Goal: Find specific page/section: Find specific page/section

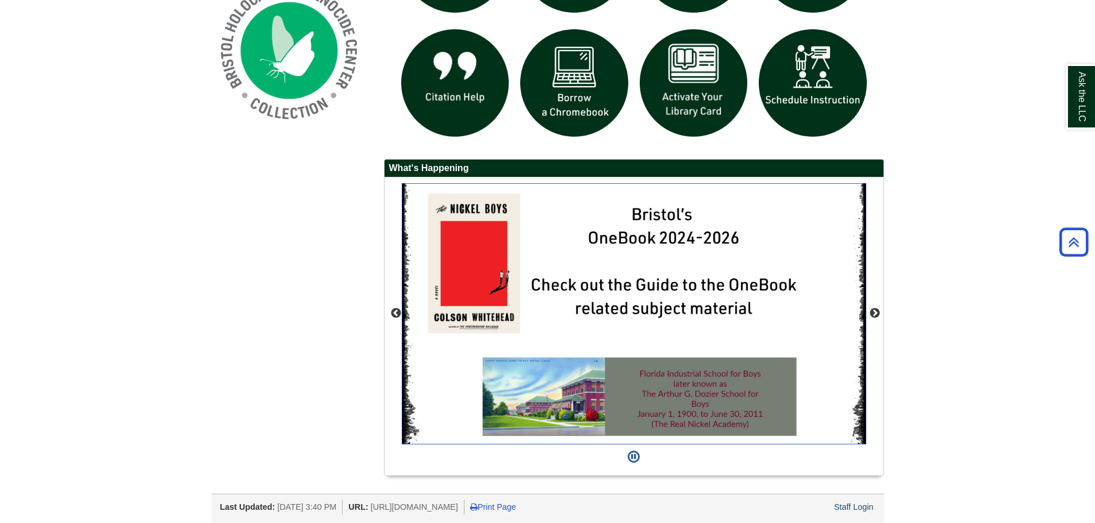
drag, startPoint x: 0, startPoint y: 0, endPoint x: 530, endPoint y: 265, distance: 593.1
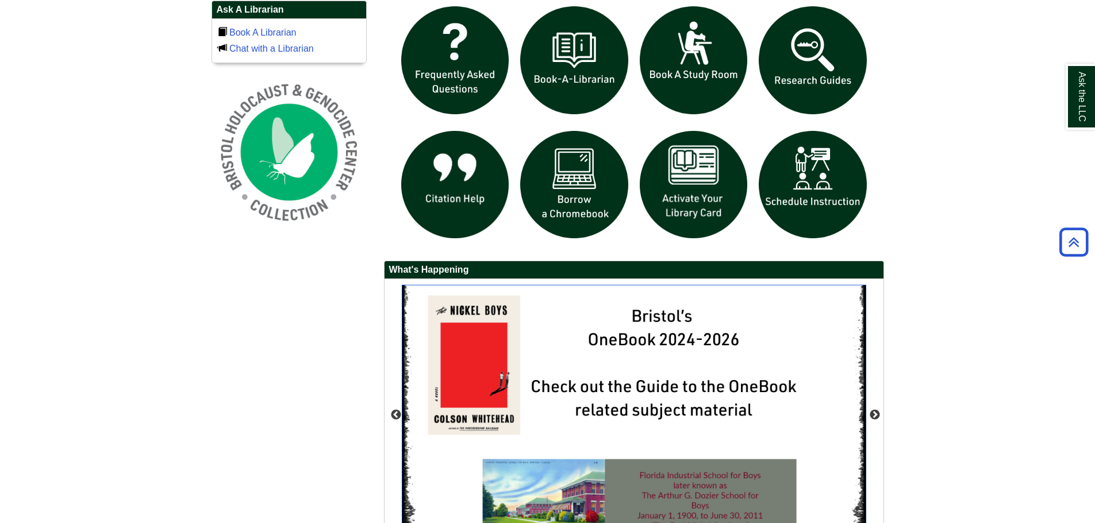
scroll to position [543, 0]
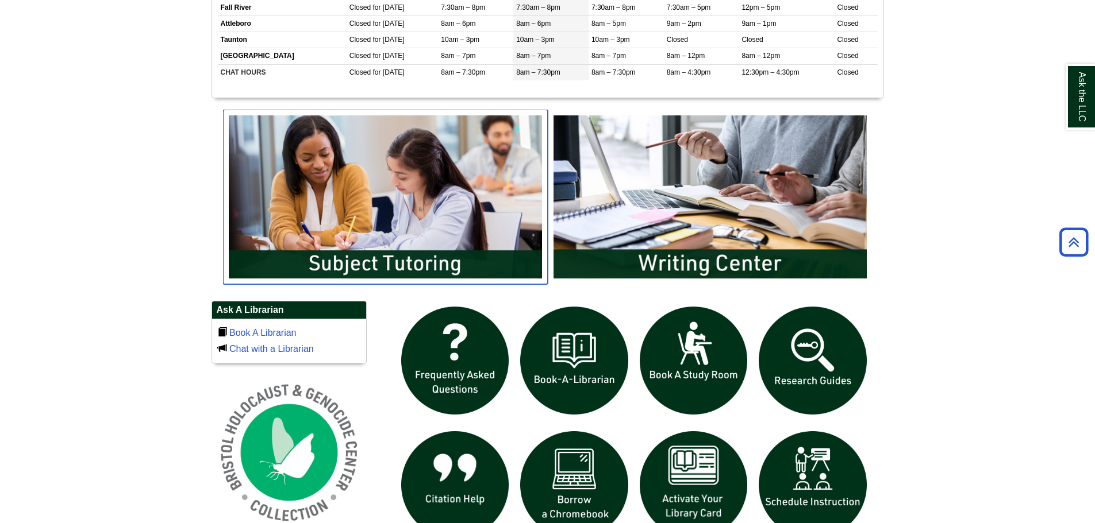
click at [502, 186] on img "slideshow" at bounding box center [385, 197] width 325 height 175
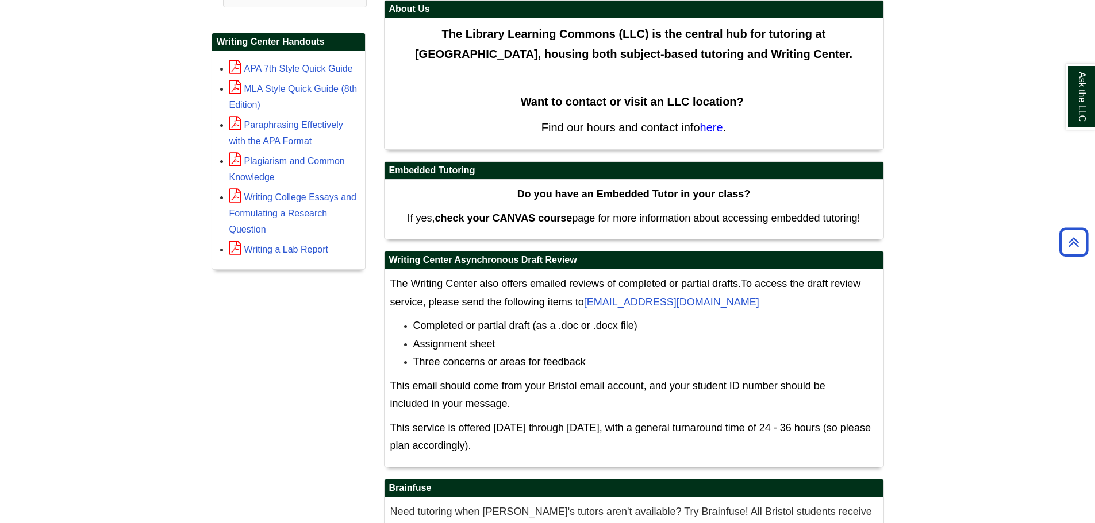
scroll to position [573, 0]
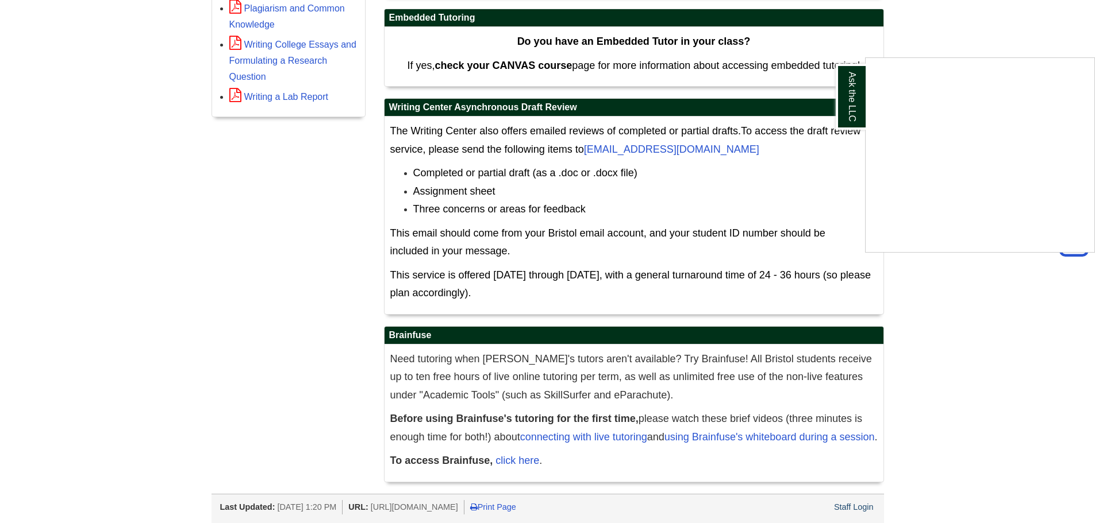
click at [514, 460] on div "Ask the LLC" at bounding box center [547, 261] width 1095 height 523
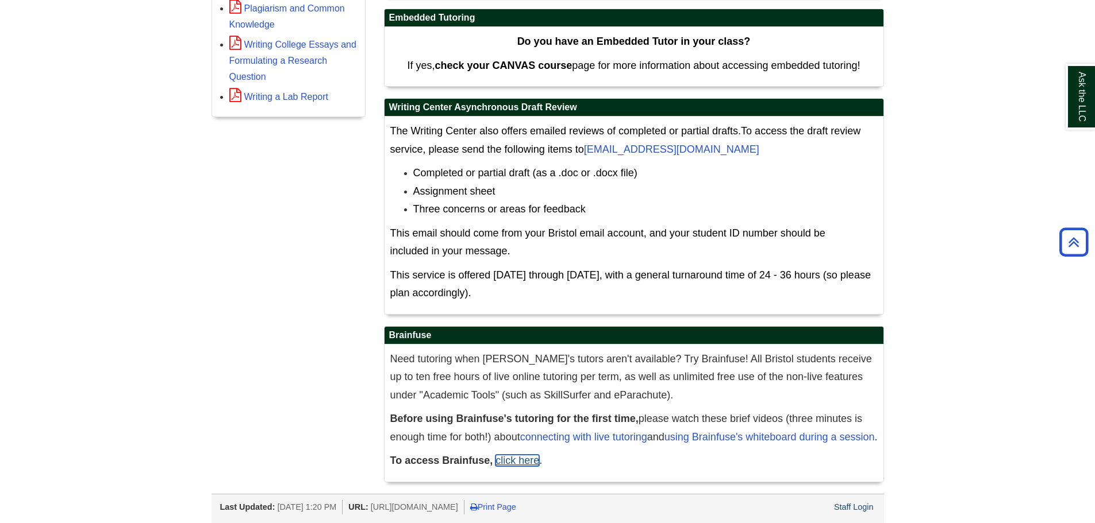
click at [514, 457] on link "click here" at bounding box center [517, 460] width 44 height 11
